Goal: Information Seeking & Learning: Check status

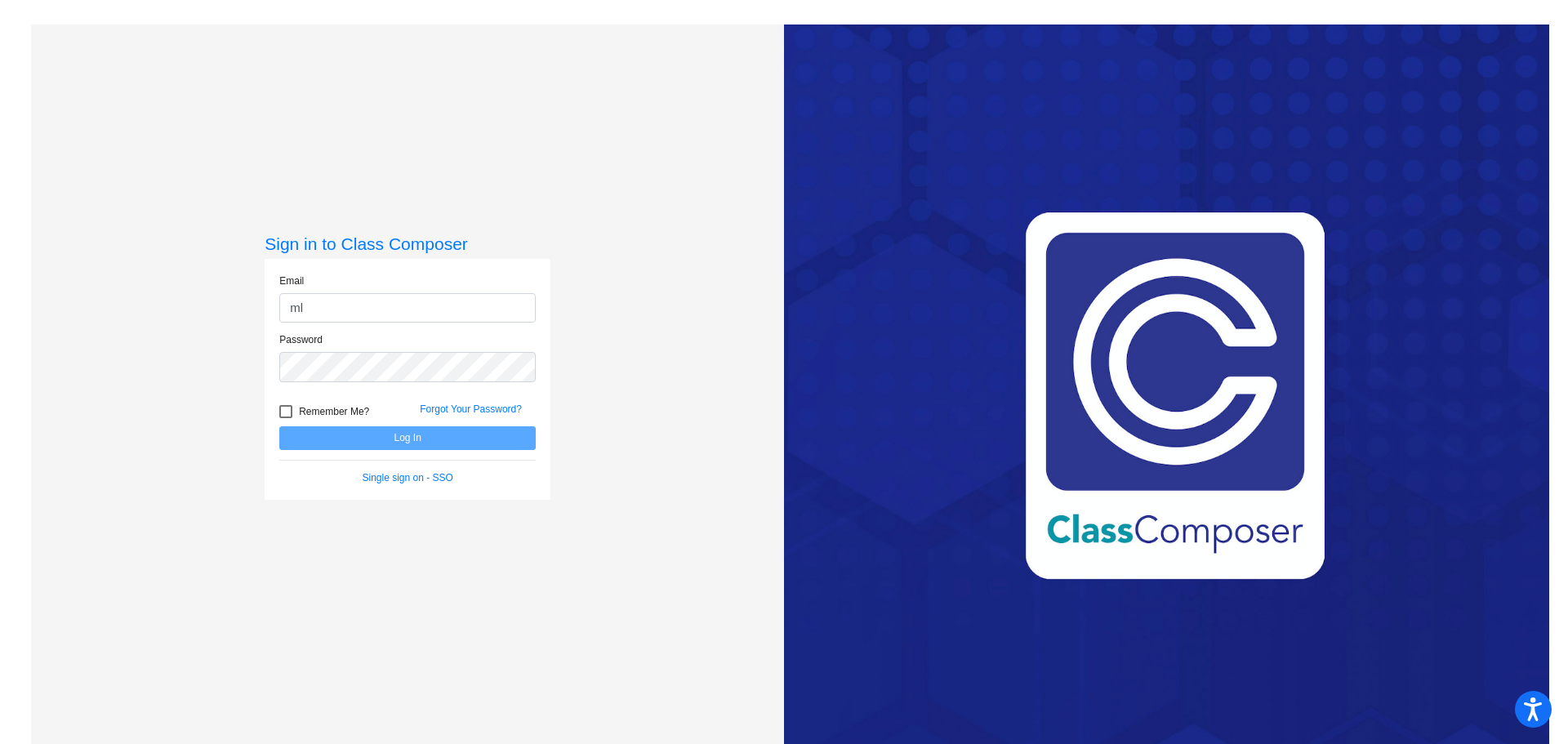
type input "[EMAIL_ADDRESS][DOMAIN_NAME]"
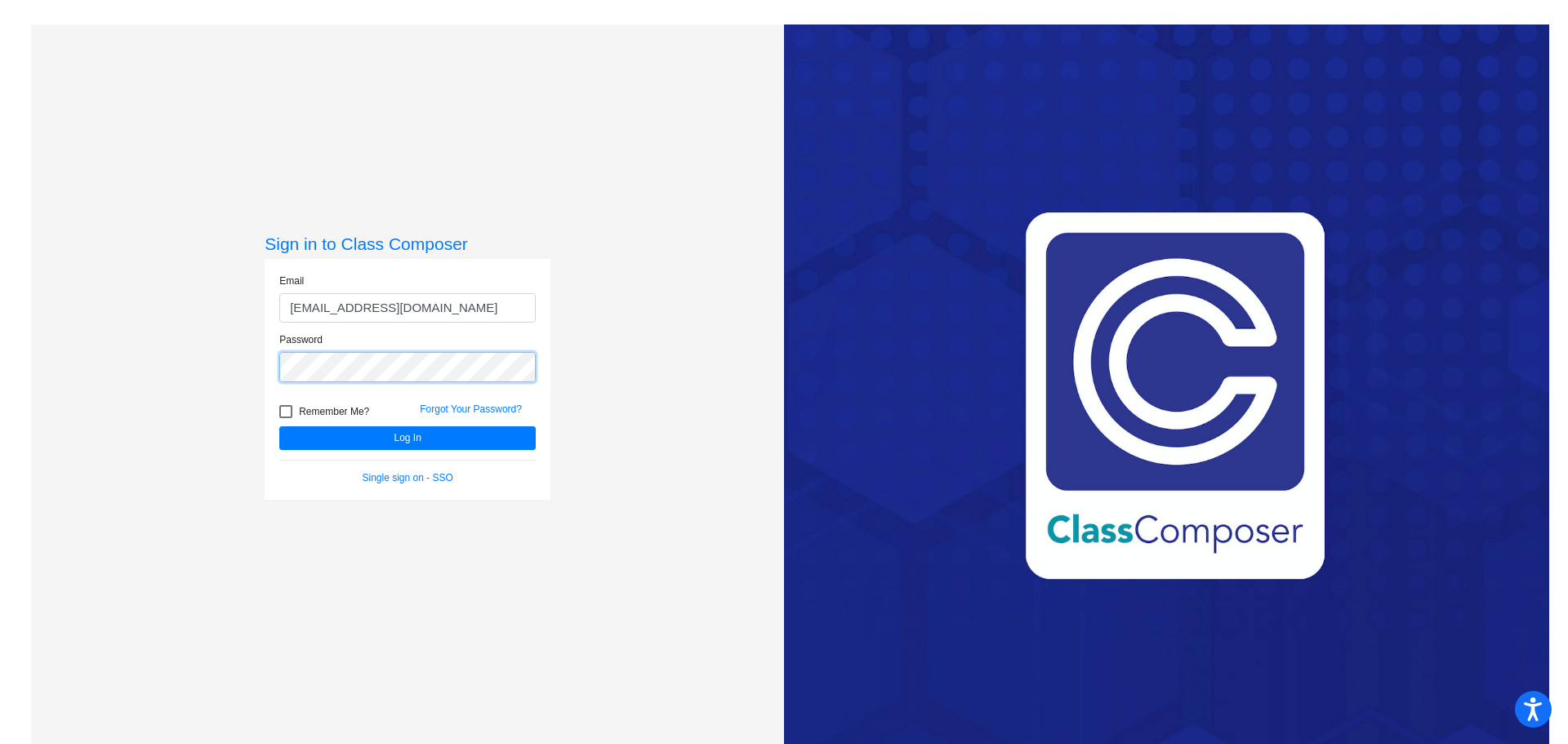
click at [279, 427] on button "Log In" at bounding box center [407, 439] width 256 height 24
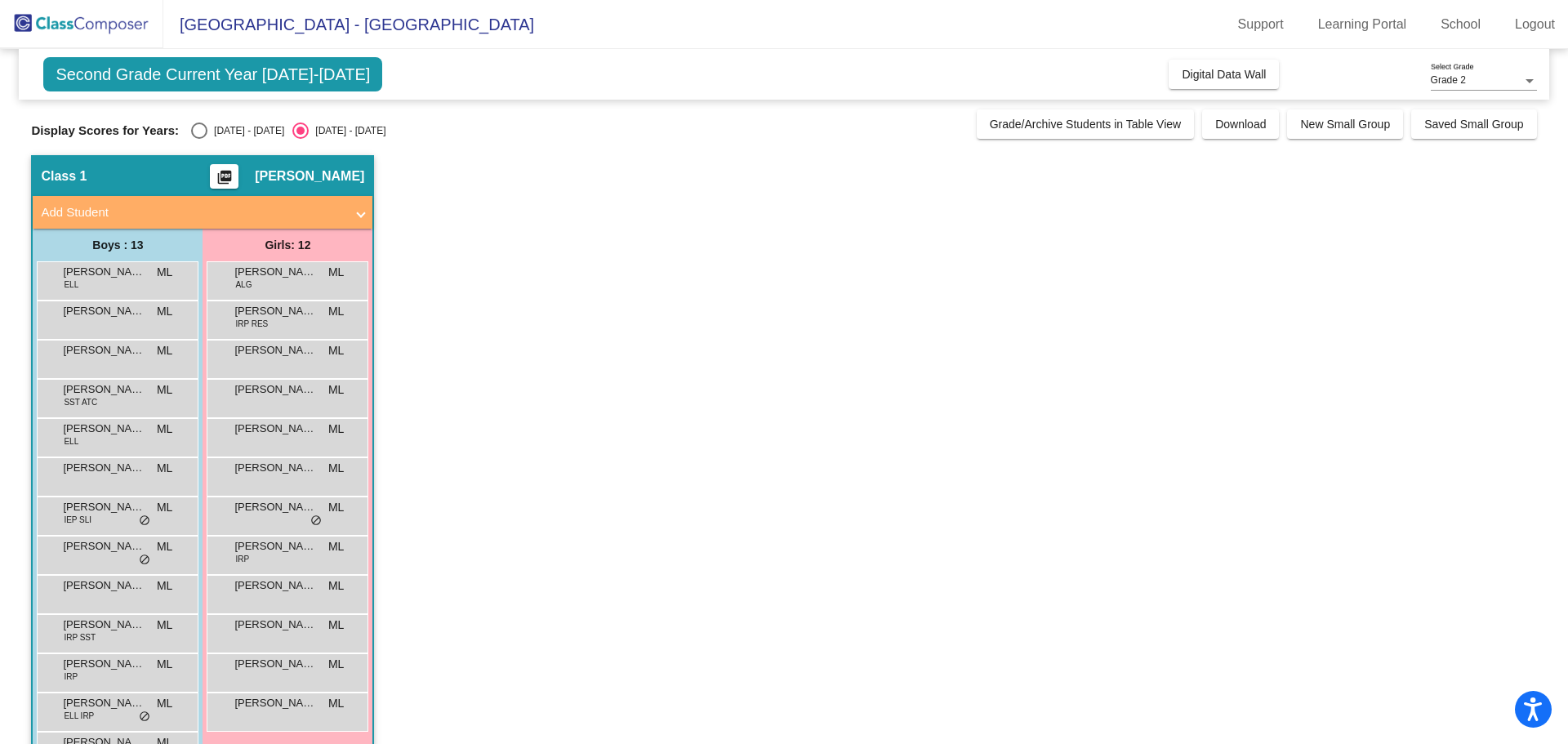
click at [256, 127] on div "[DATE] - [DATE]" at bounding box center [245, 130] width 77 height 15
click at [199, 139] on input "[DATE] - [DATE]" at bounding box center [199, 139] width 1 height 1
radio input "true"
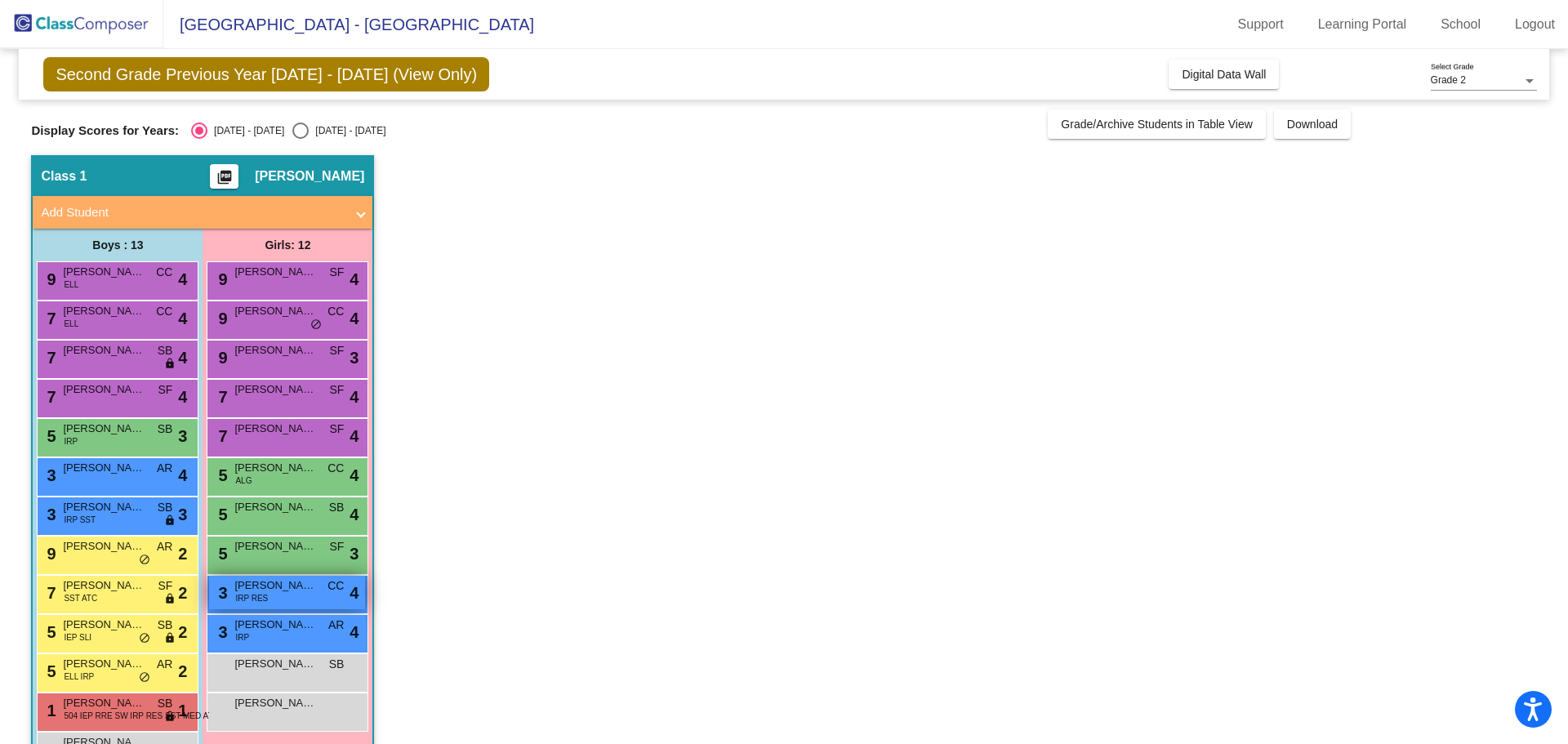
click at [300, 600] on div "3 [PERSON_NAME] IRP RES CC lock do_not_disturb_alt 4" at bounding box center [286, 593] width 156 height 34
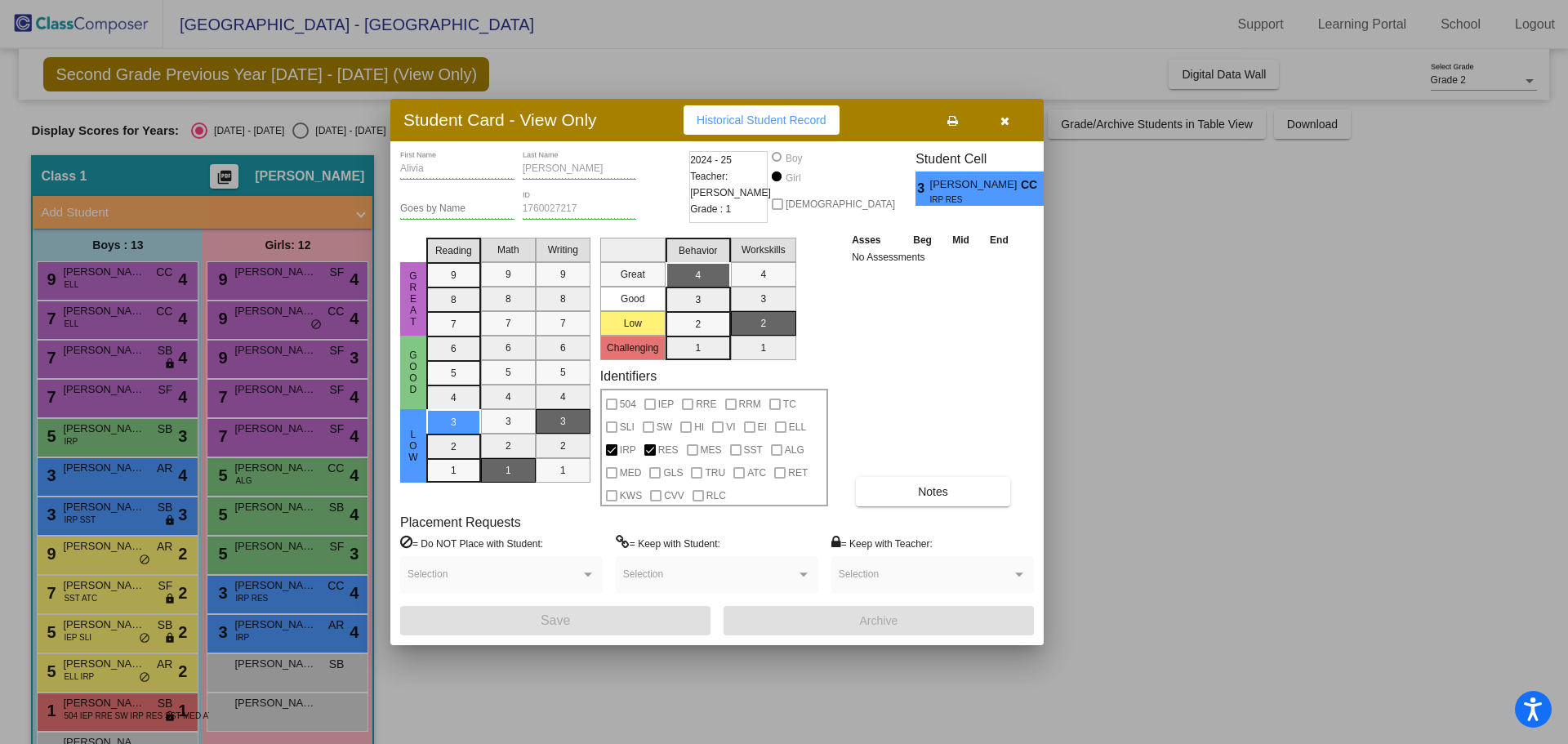
click at [742, 123] on span "Historical Student Record" at bounding box center [761, 120] width 130 height 13
click at [1008, 123] on icon "button" at bounding box center [1005, 120] width 9 height 11
